Goal: Task Accomplishment & Management: Complete application form

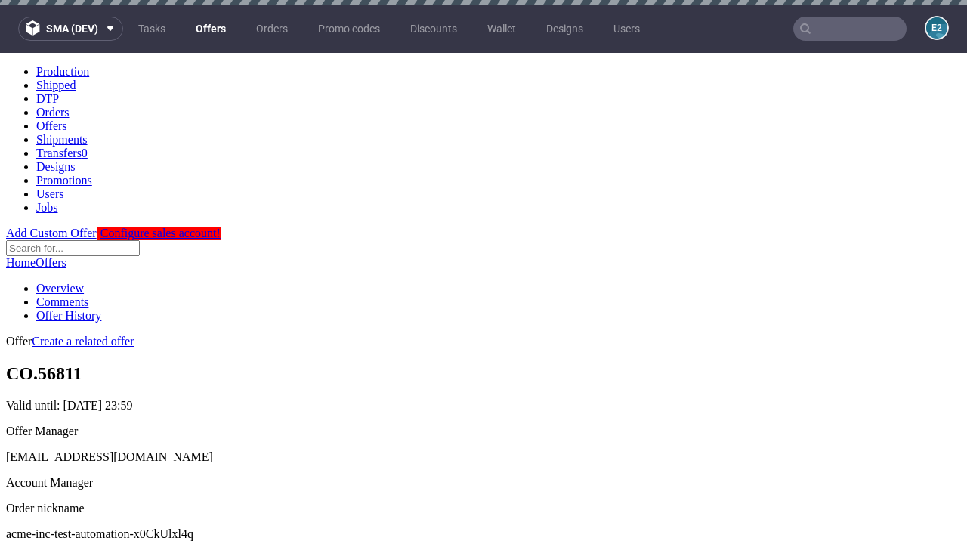
scroll to position [515, 0]
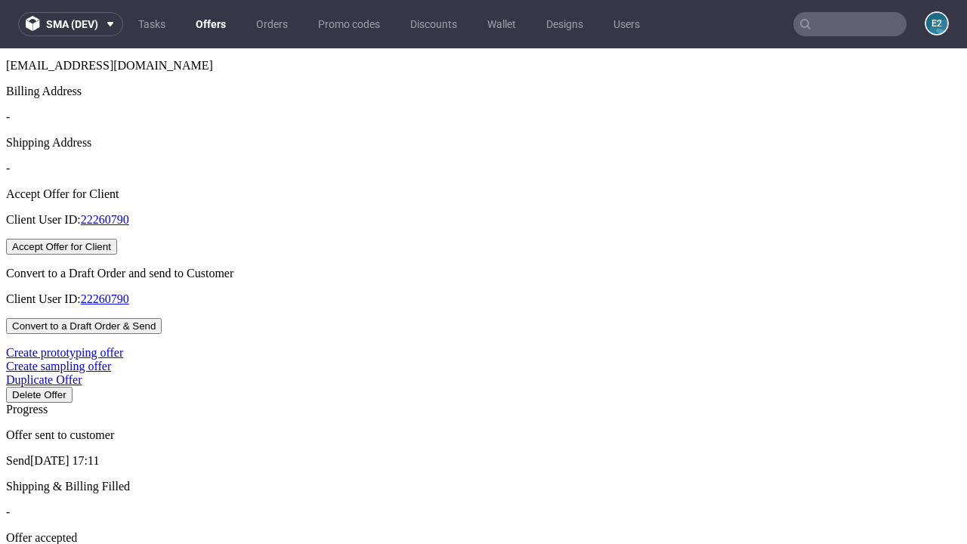
click at [117, 255] on button "Accept Offer for Client" at bounding box center [61, 247] width 111 height 16
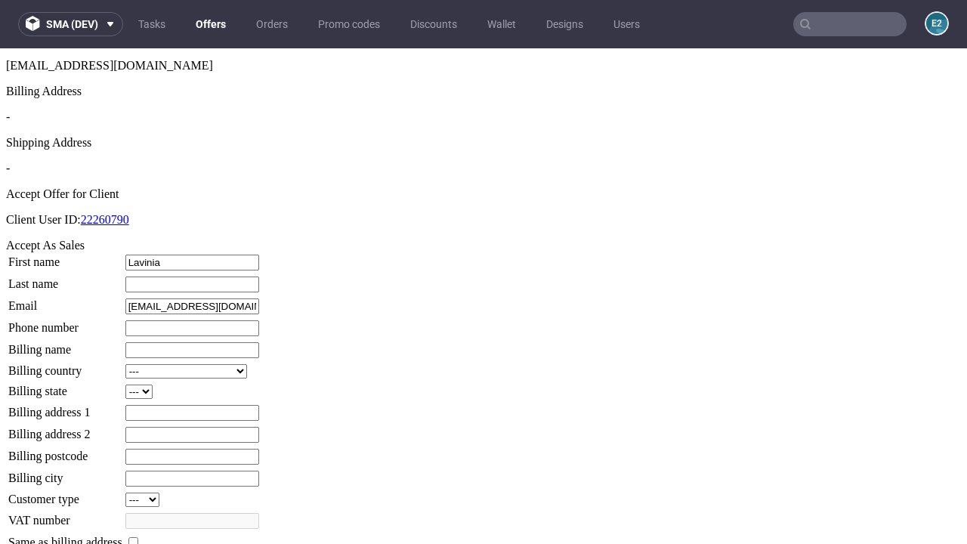
type input "Lavinia"
type input "[PERSON_NAME]"
type input "1509813888"
type input "Emiliano_Schneider11"
select select "13"
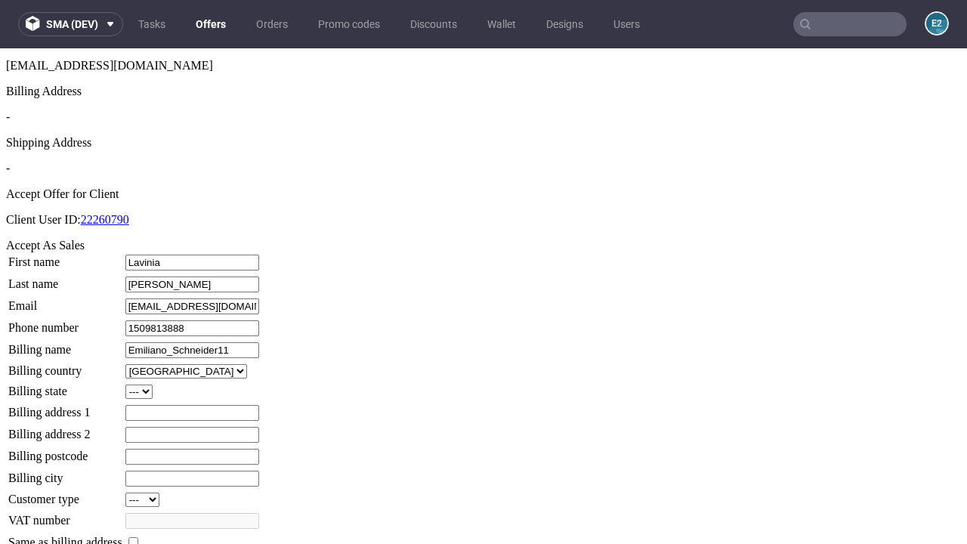
select select "132"
type input "Emiliano_Schneider11"
type input "864 [PERSON_NAME]"
type input "LX3 5NV"
type input "Klockoham"
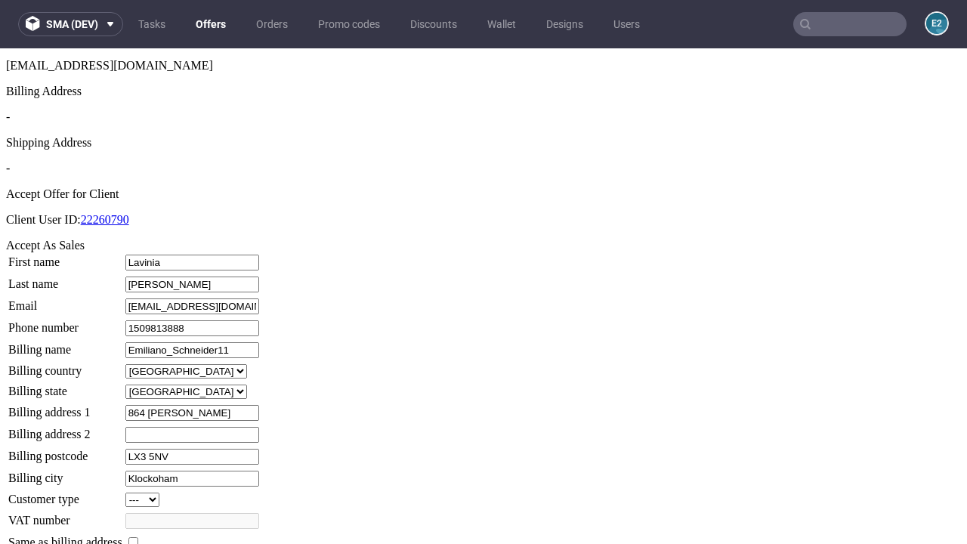
click at [138, 537] on input "checkbox" at bounding box center [133, 542] width 10 height 10
checkbox input "true"
type input "Emiliano_Schneider11"
select select "13"
type input "864 [PERSON_NAME]"
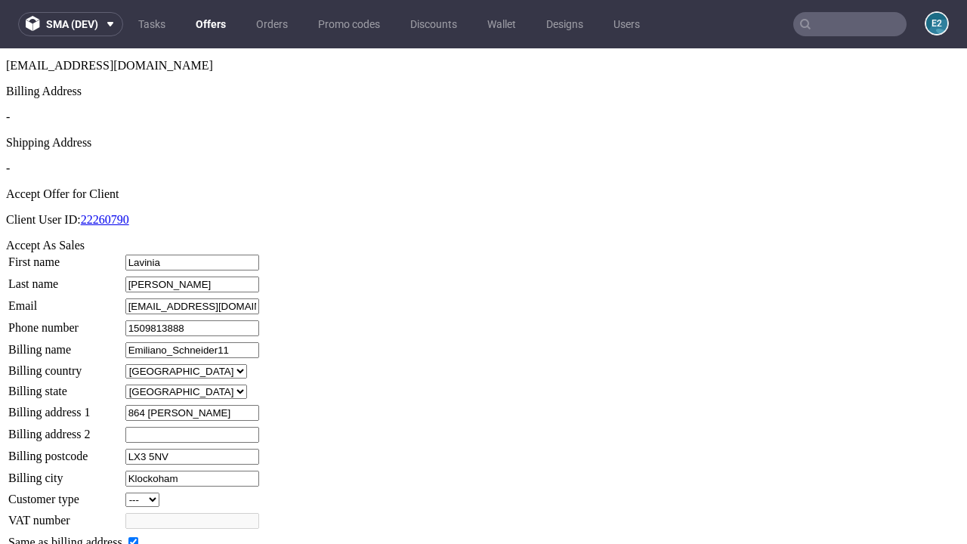
type input "LX3 5NV"
type input "Klockoham"
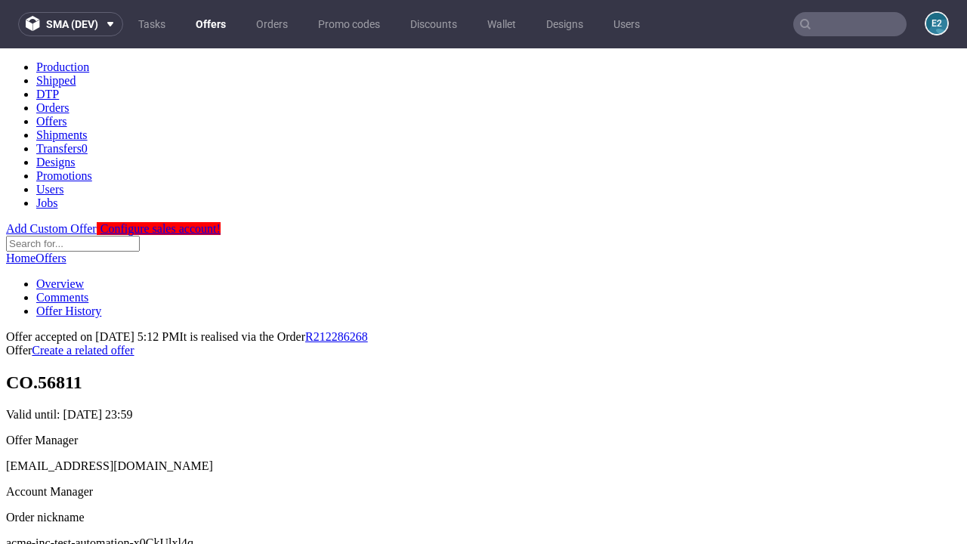
scroll to position [0, 0]
